Goal: Information Seeking & Learning: Learn about a topic

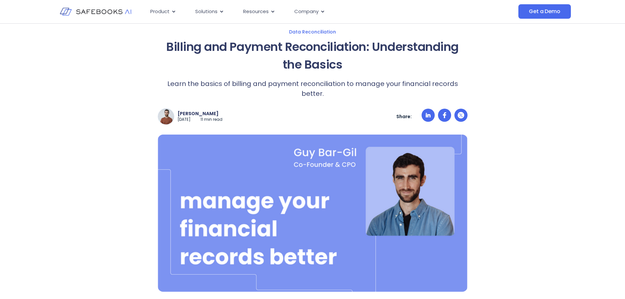
scroll to position [66, 0]
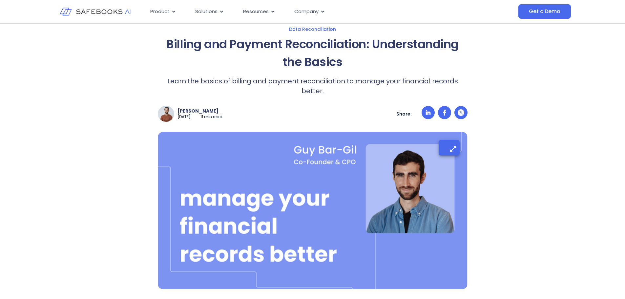
click at [318, 188] on img at bounding box center [313, 210] width 310 height 157
drag, startPoint x: 277, startPoint y: 187, endPoint x: 262, endPoint y: 166, distance: 26.3
click at [262, 166] on img at bounding box center [313, 210] width 310 height 157
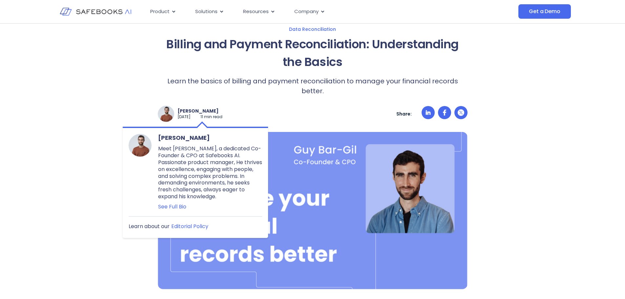
click at [189, 172] on p "Meet [PERSON_NAME], a dedicated Co-Founder & CPO at Safebooks AI. Passionate pr…" at bounding box center [210, 172] width 104 height 54
click at [139, 166] on div at bounding box center [140, 172] width 23 height 76
click at [138, 166] on div at bounding box center [140, 172] width 23 height 76
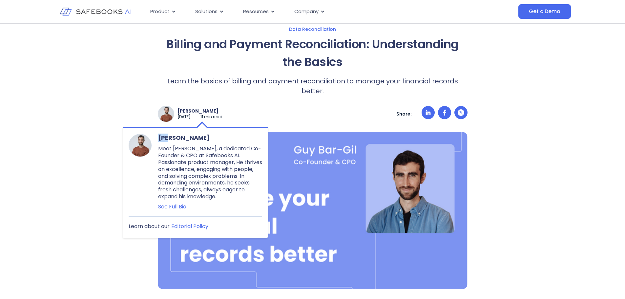
click at [134, 140] on img at bounding box center [140, 145] width 22 height 22
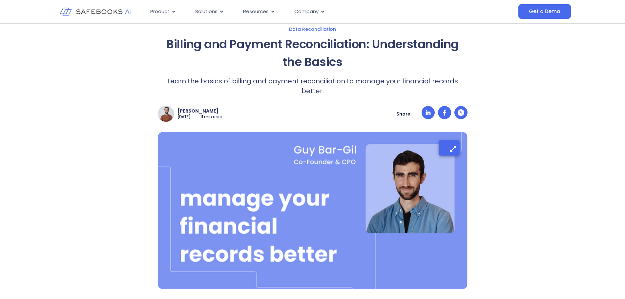
click at [267, 171] on img at bounding box center [313, 210] width 310 height 157
click at [267, 170] on img at bounding box center [313, 210] width 310 height 157
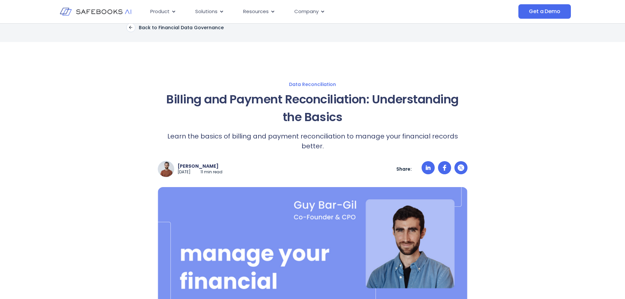
scroll to position [0, 0]
